Goal: Find specific page/section

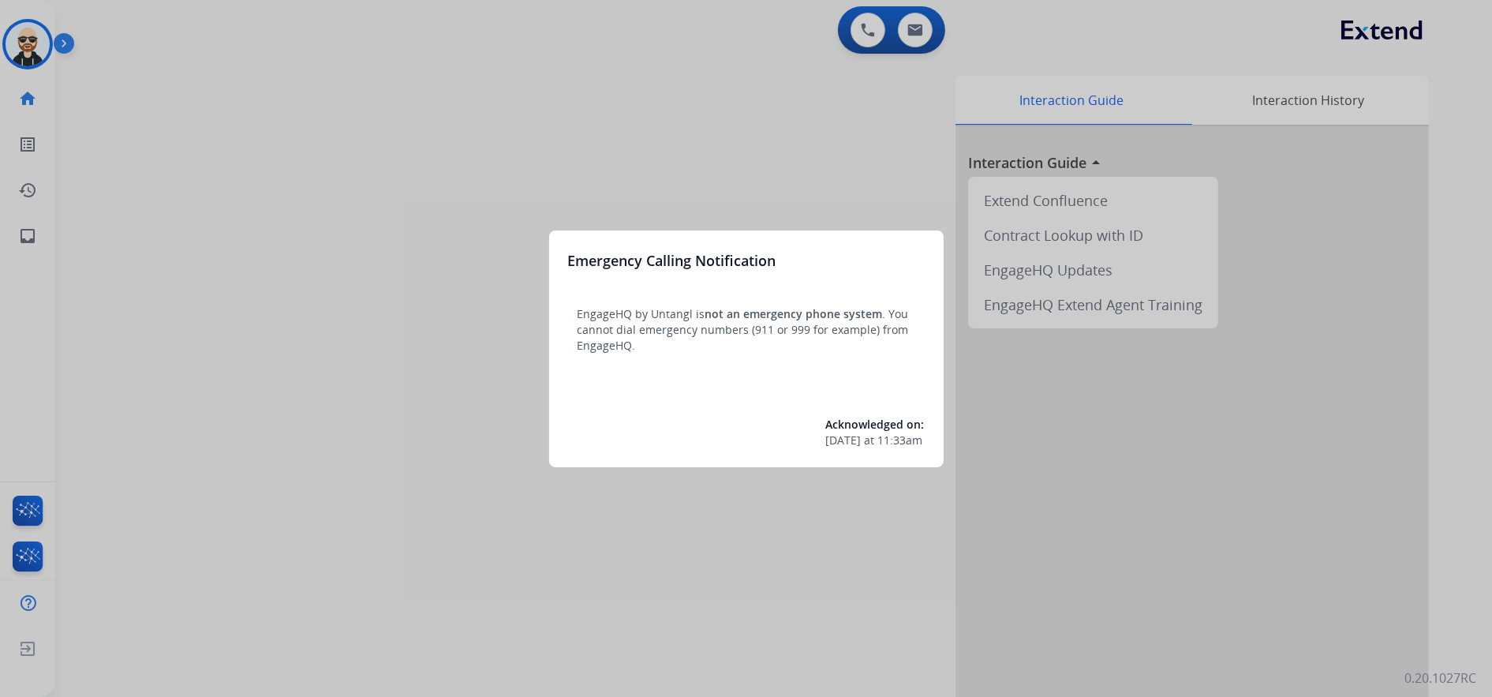
click at [442, 549] on div at bounding box center [746, 348] width 1492 height 697
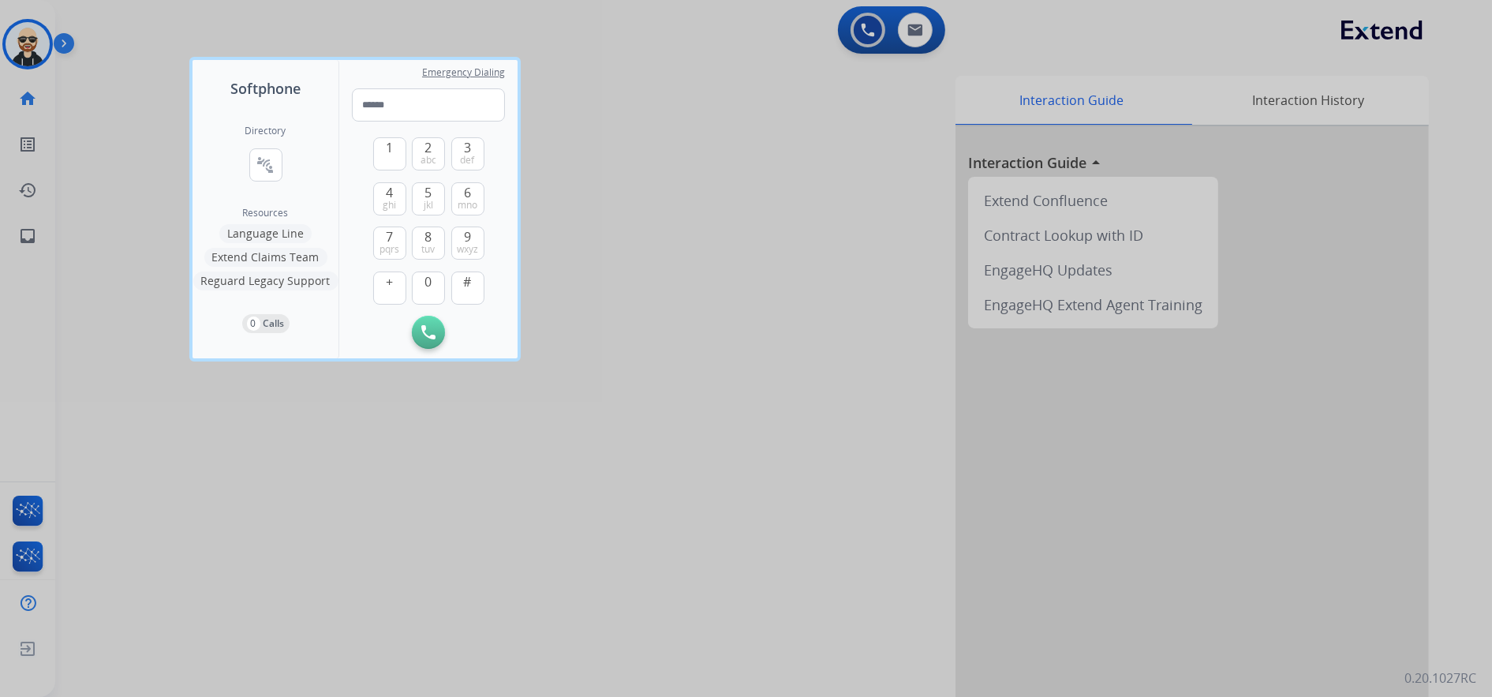
click at [307, 548] on div at bounding box center [746, 348] width 1492 height 697
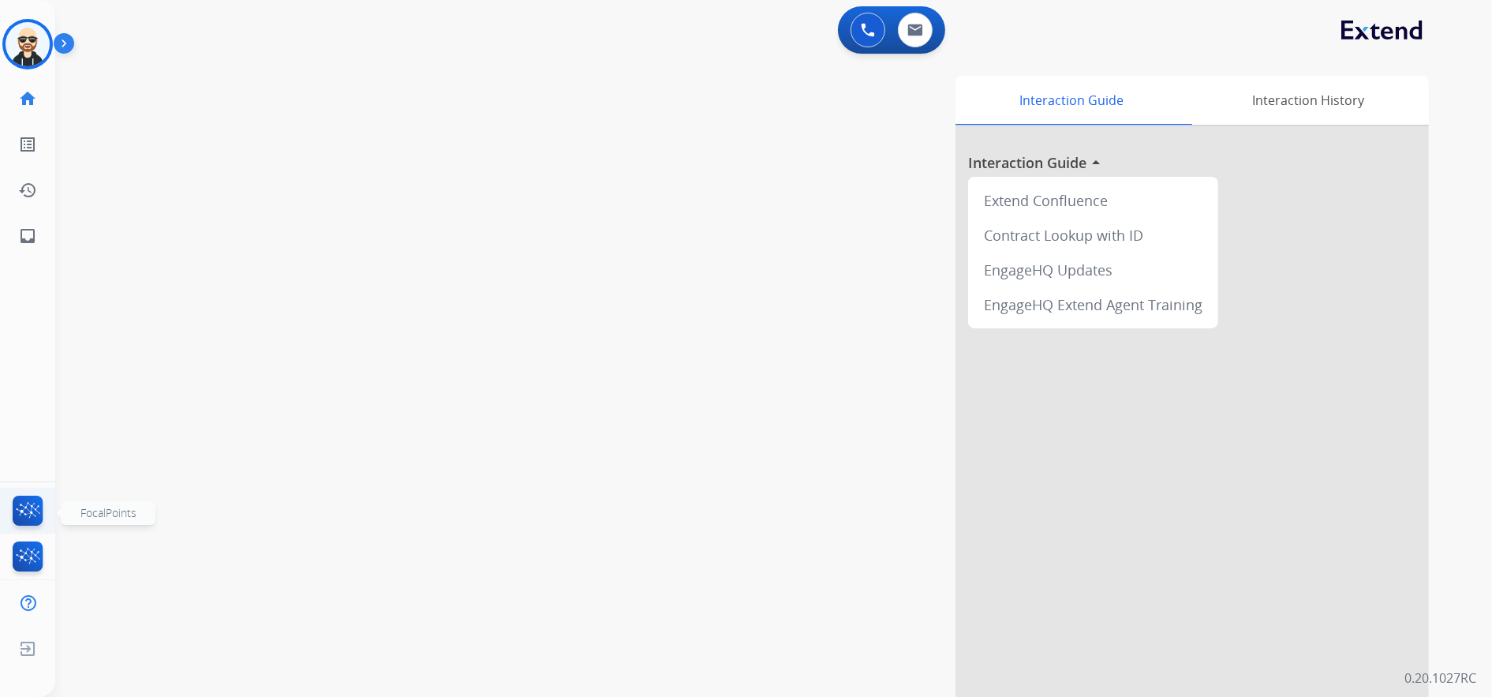
click at [30, 516] on img at bounding box center [27, 514] width 37 height 36
click at [24, 237] on mat-icon "inbox" at bounding box center [27, 236] width 19 height 19
